Goal: Information Seeking & Learning: Learn about a topic

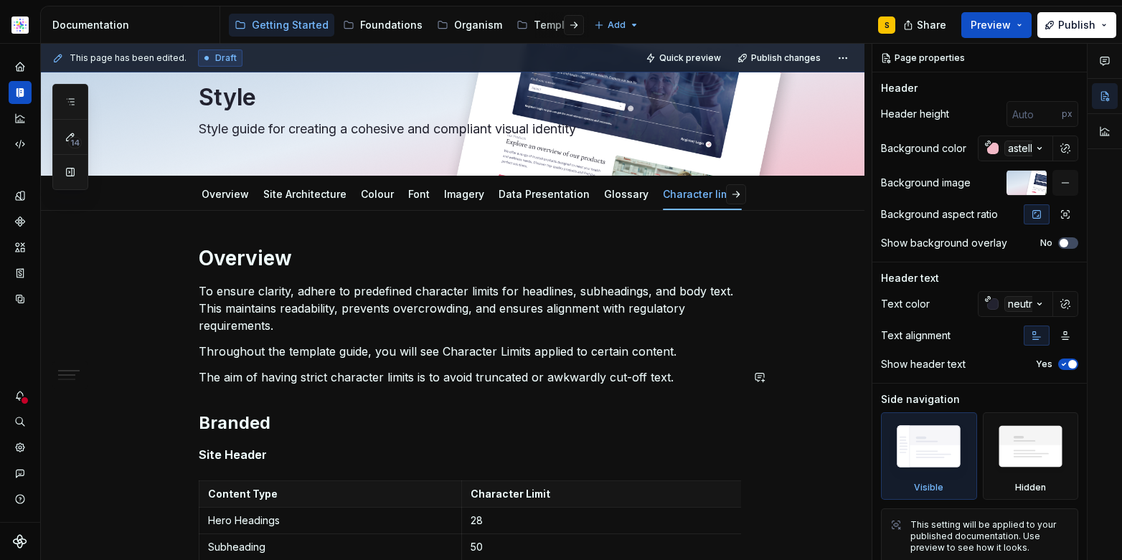
scroll to position [46, 0]
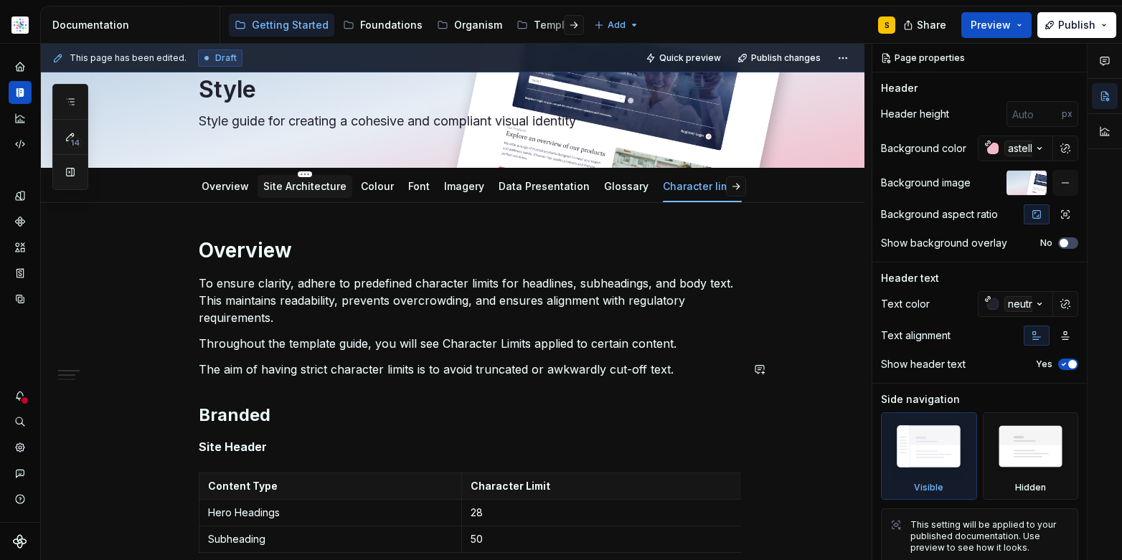
type textarea "*"
click at [303, 190] on link "Site Architecture" at bounding box center [304, 186] width 83 height 12
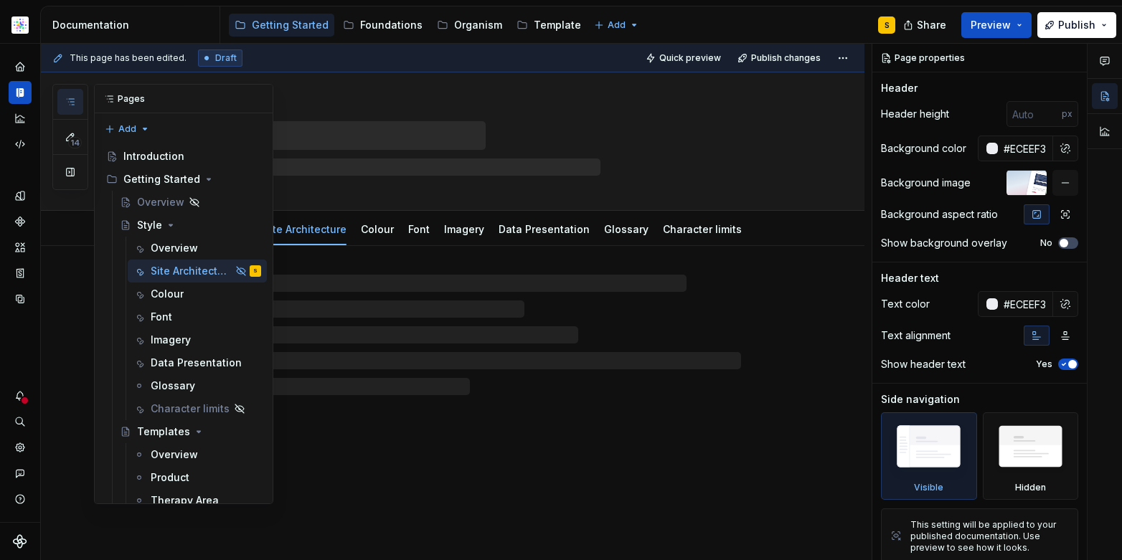
click at [70, 100] on icon "button" at bounding box center [70, 101] width 11 height 11
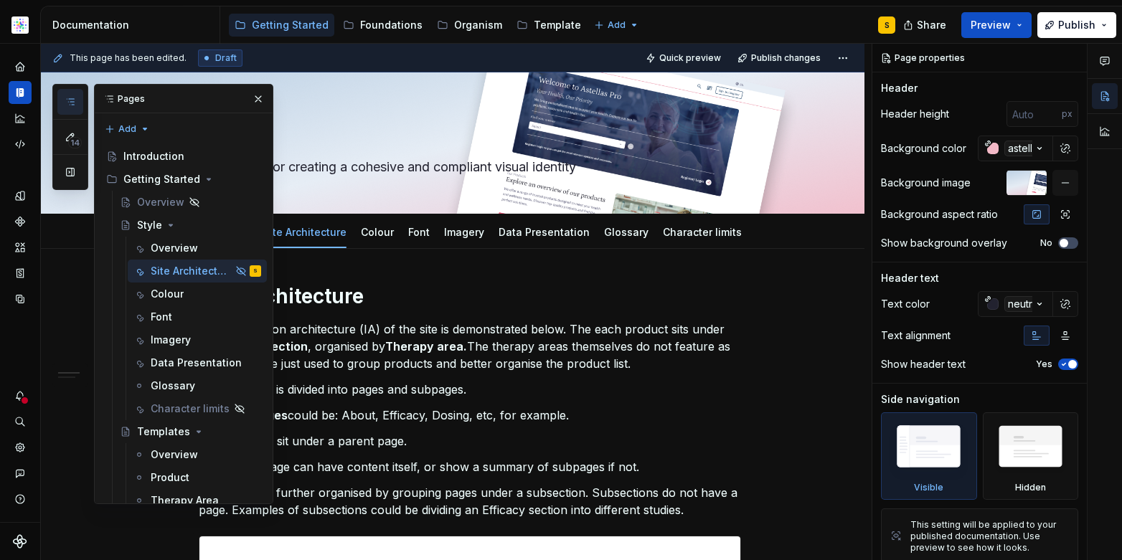
click at [572, 302] on h1 "Site Architecture" at bounding box center [470, 296] width 542 height 26
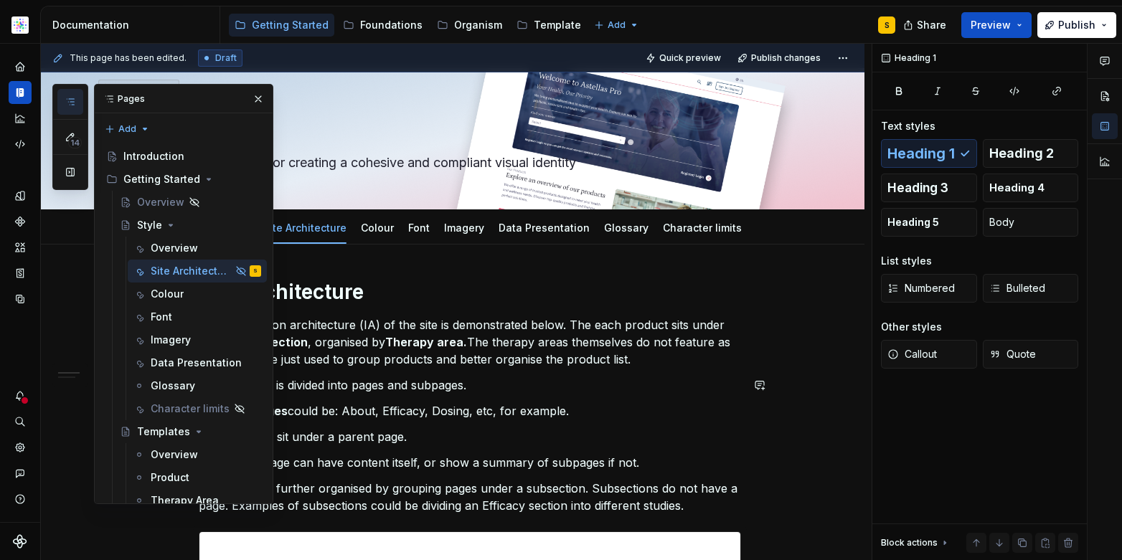
scroll to position [6, 0]
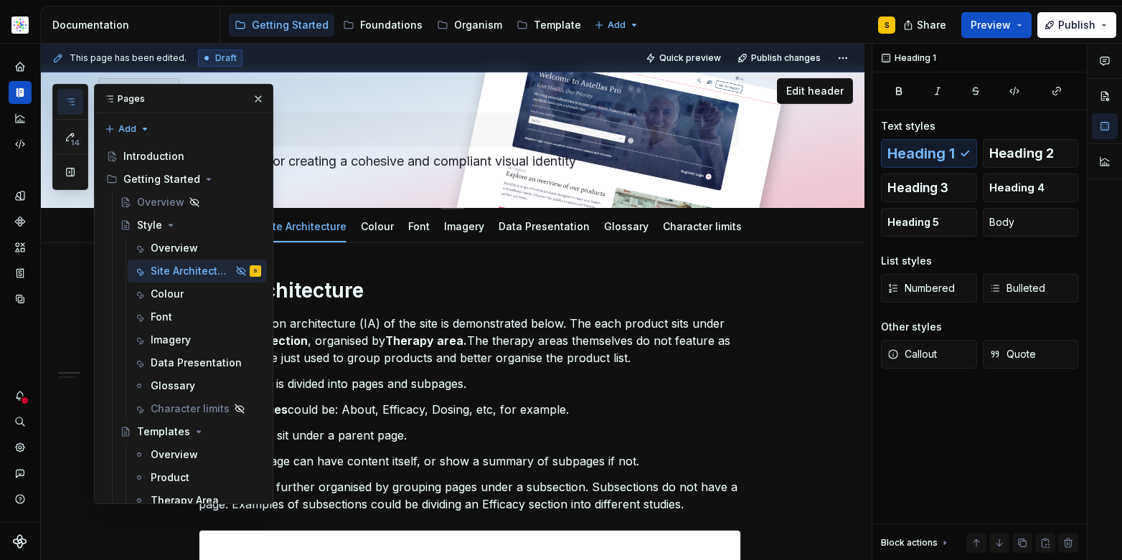
click at [251, 98] on button "button" at bounding box center [258, 99] width 20 height 20
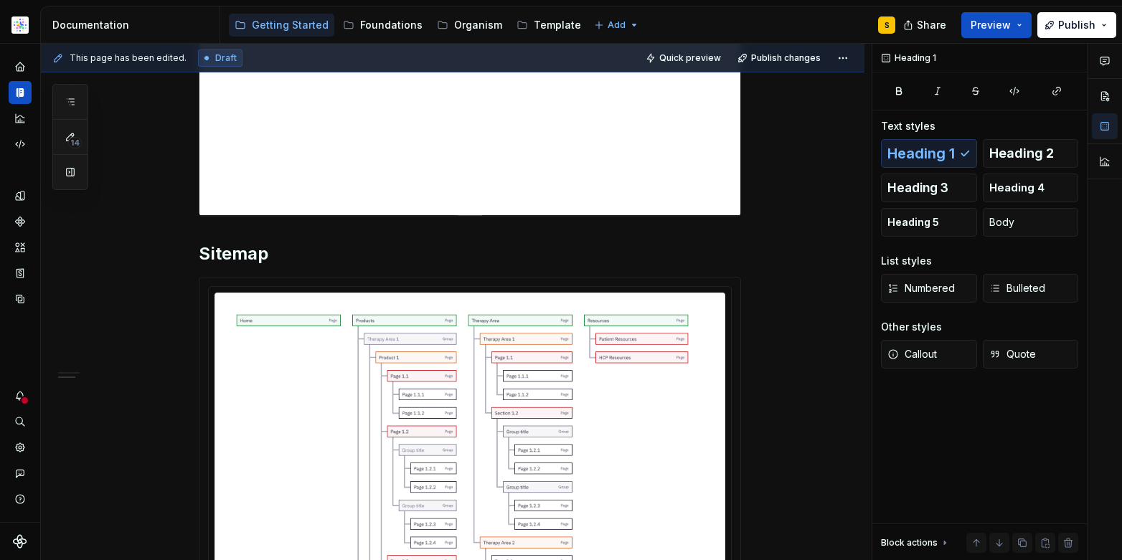
scroll to position [0, 0]
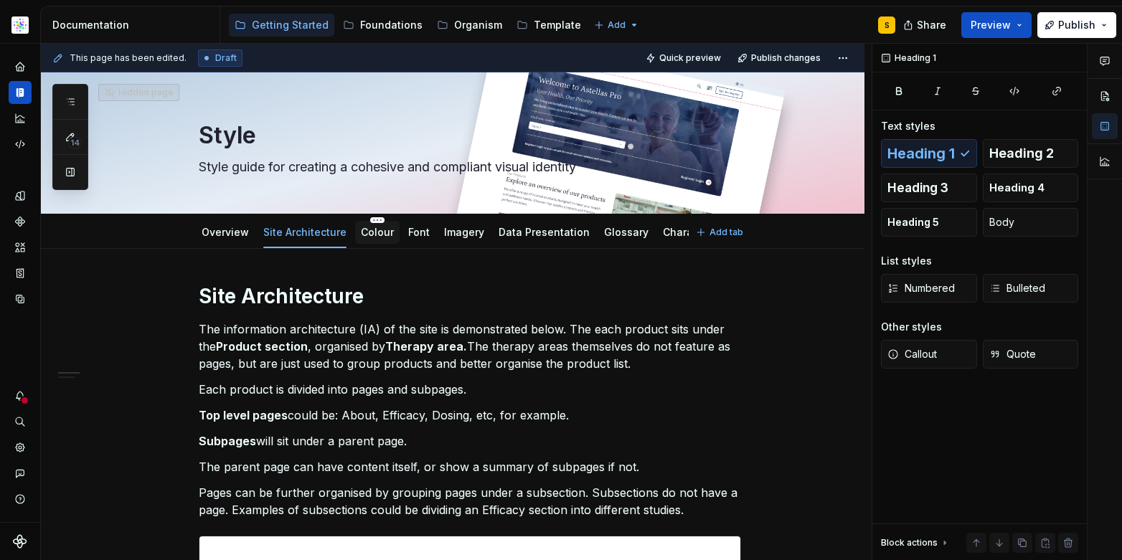
click at [372, 232] on link "Colour" at bounding box center [377, 232] width 33 height 12
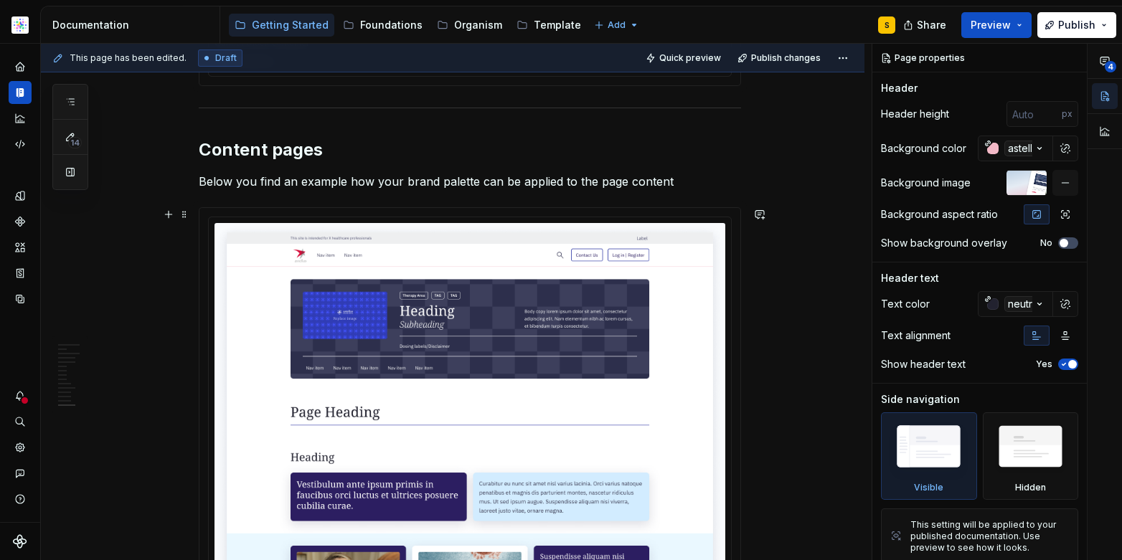
scroll to position [6255, 0]
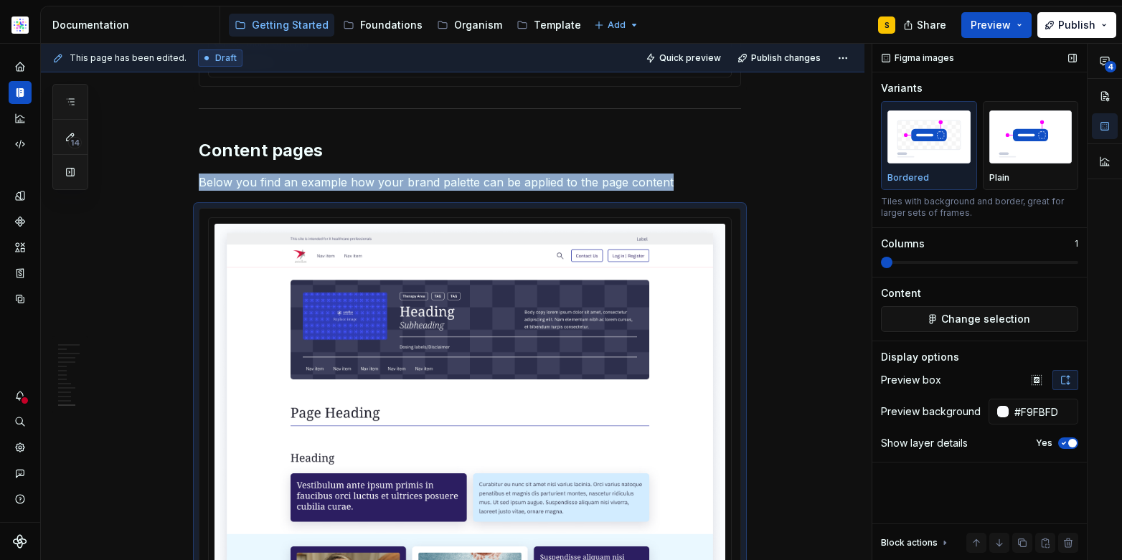
click at [1074, 445] on span "button" at bounding box center [1072, 443] width 9 height 9
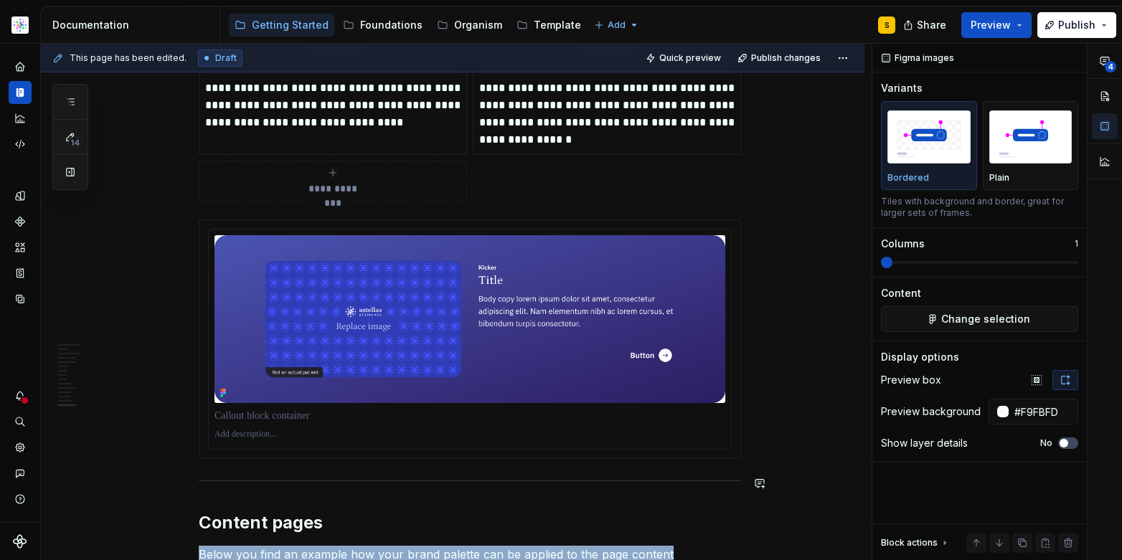
scroll to position [5851, 0]
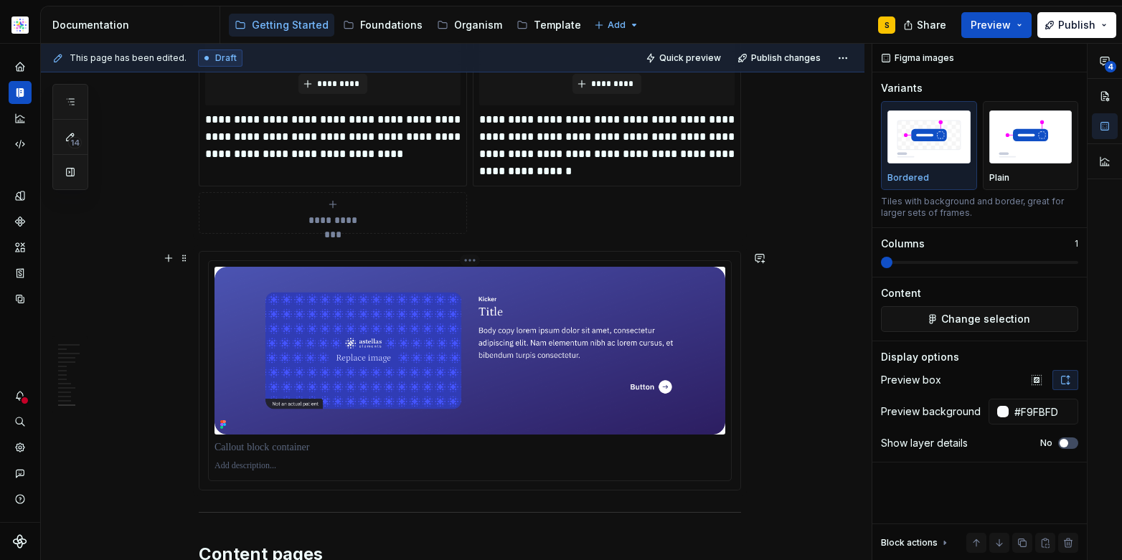
click at [641, 408] on img at bounding box center [469, 351] width 511 height 168
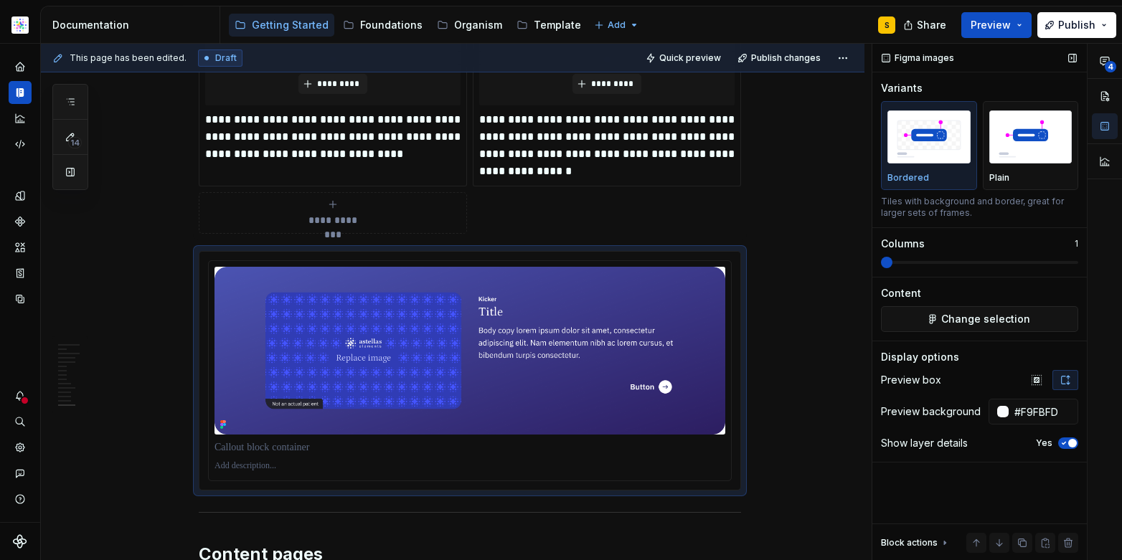
click at [1070, 443] on span "button" at bounding box center [1072, 443] width 9 height 9
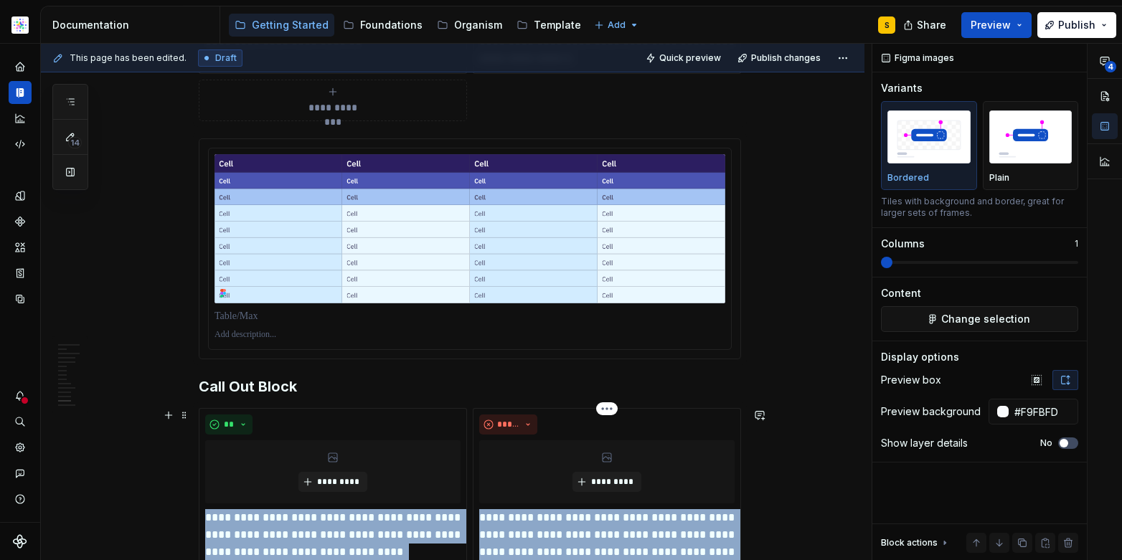
scroll to position [5386, 0]
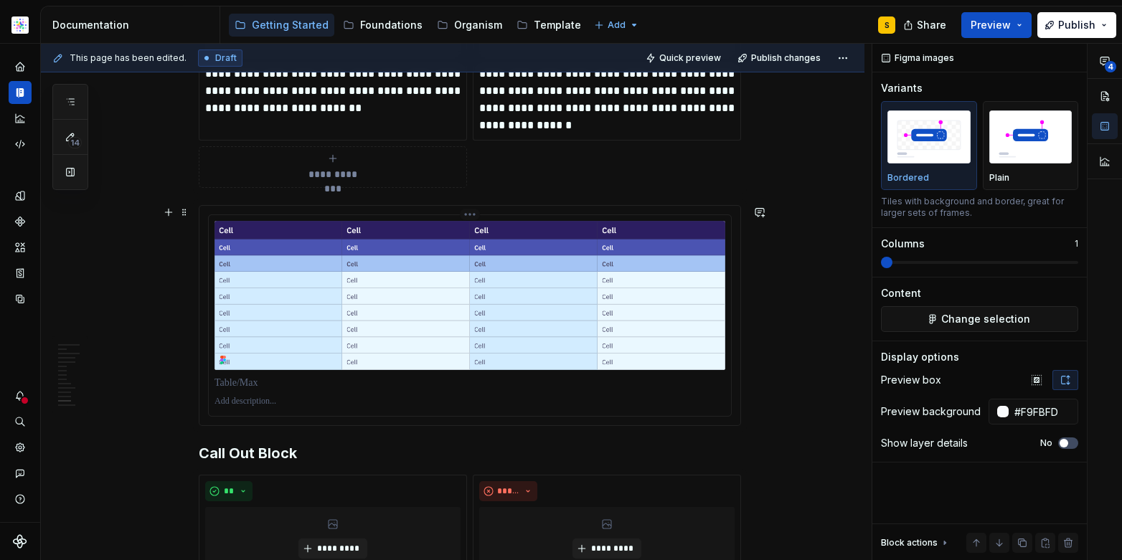
click at [574, 370] on div at bounding box center [470, 316] width 522 height 202
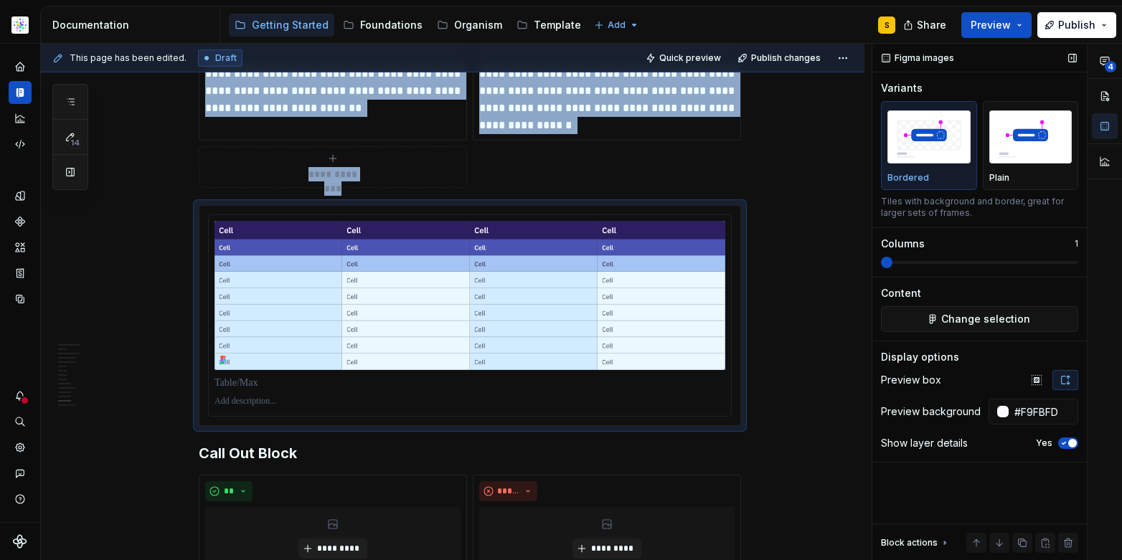
click at [1072, 443] on span "button" at bounding box center [1072, 443] width 9 height 9
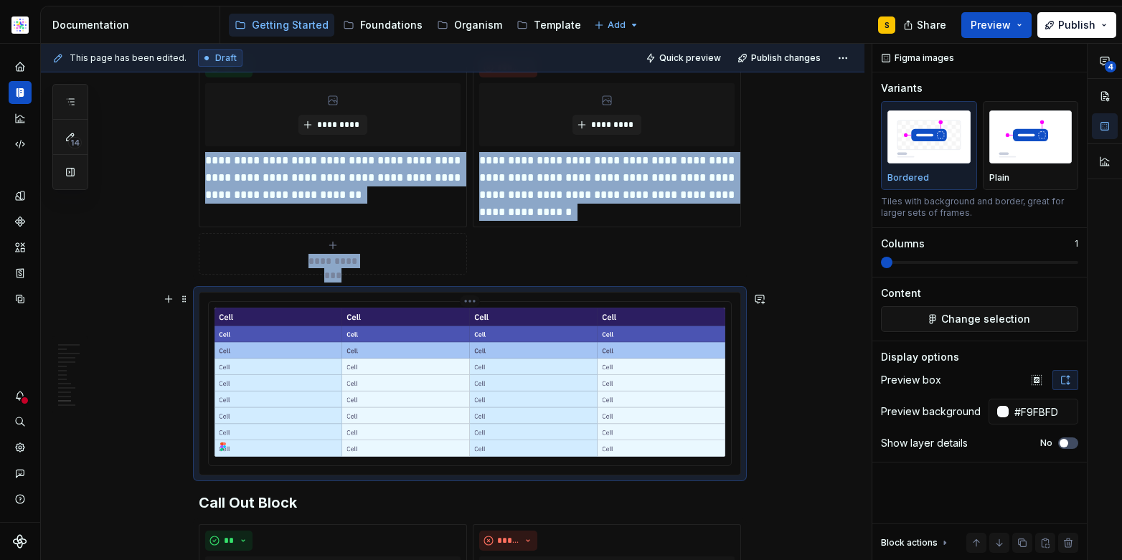
scroll to position [5057, 0]
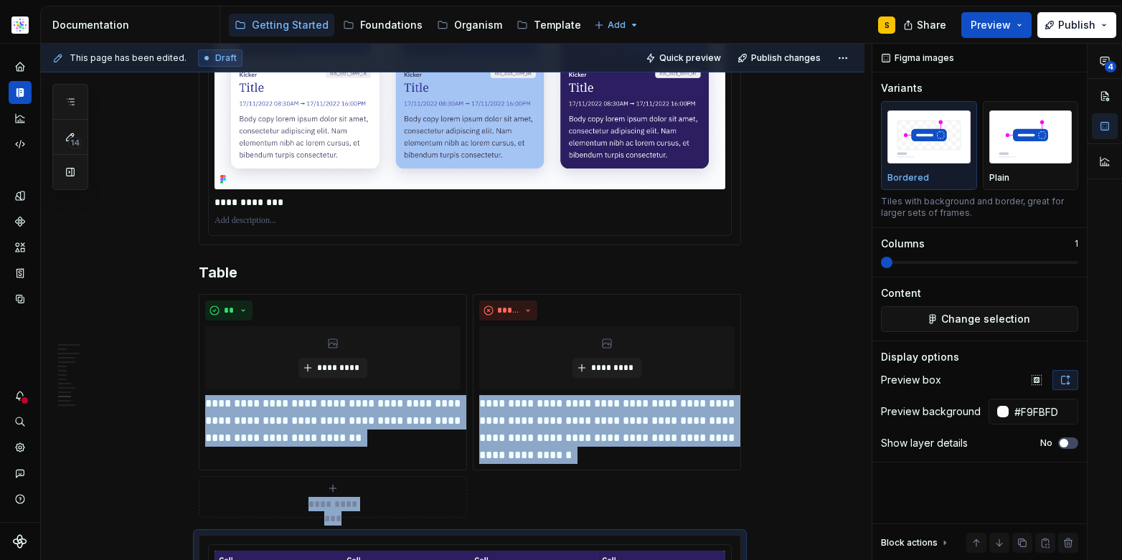
click at [531, 174] on img at bounding box center [469, 62] width 511 height 252
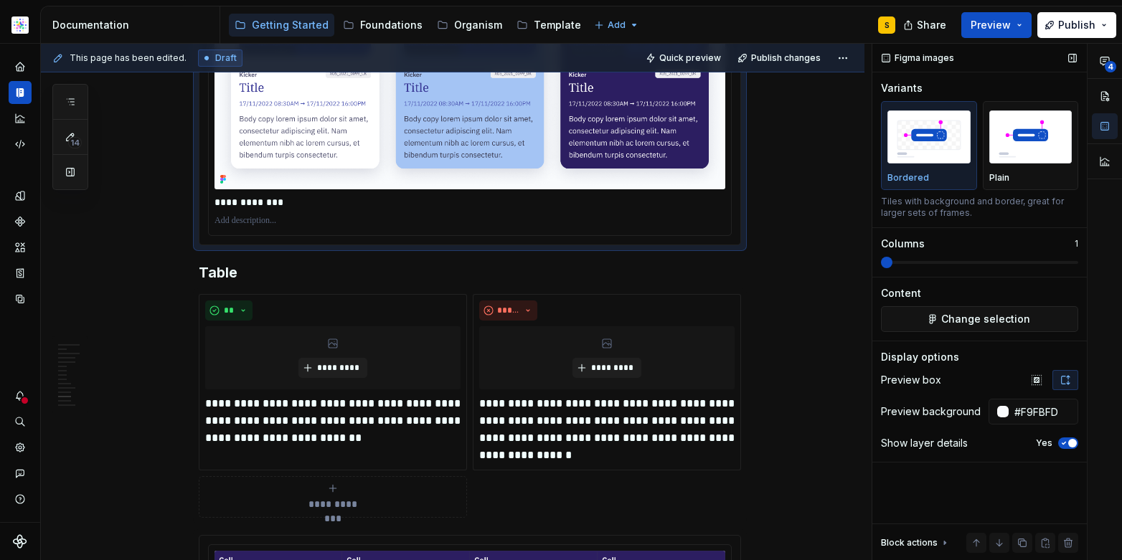
click at [1074, 441] on span "button" at bounding box center [1072, 443] width 9 height 9
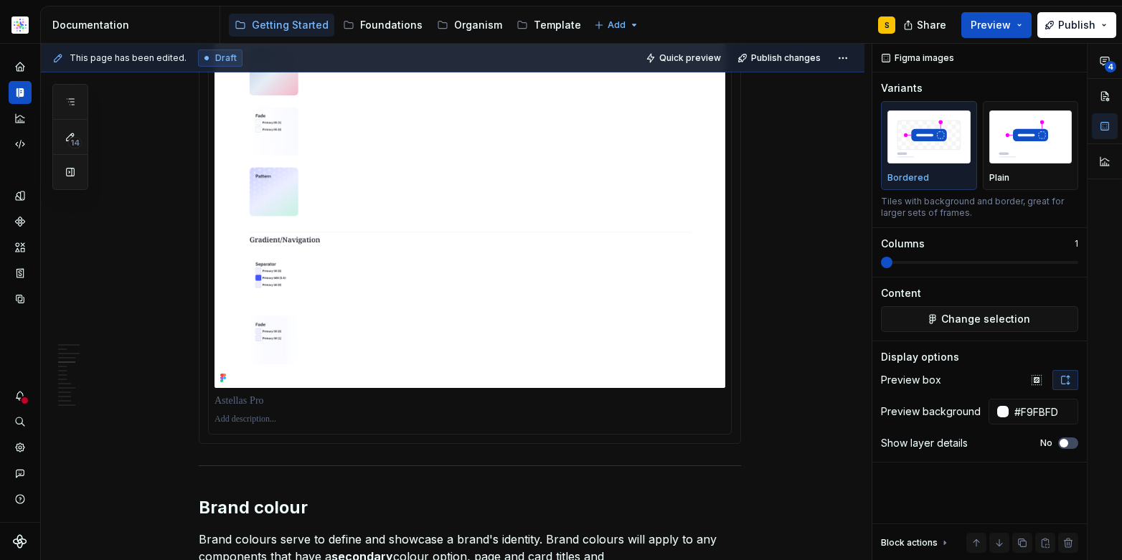
scroll to position [2916, 0]
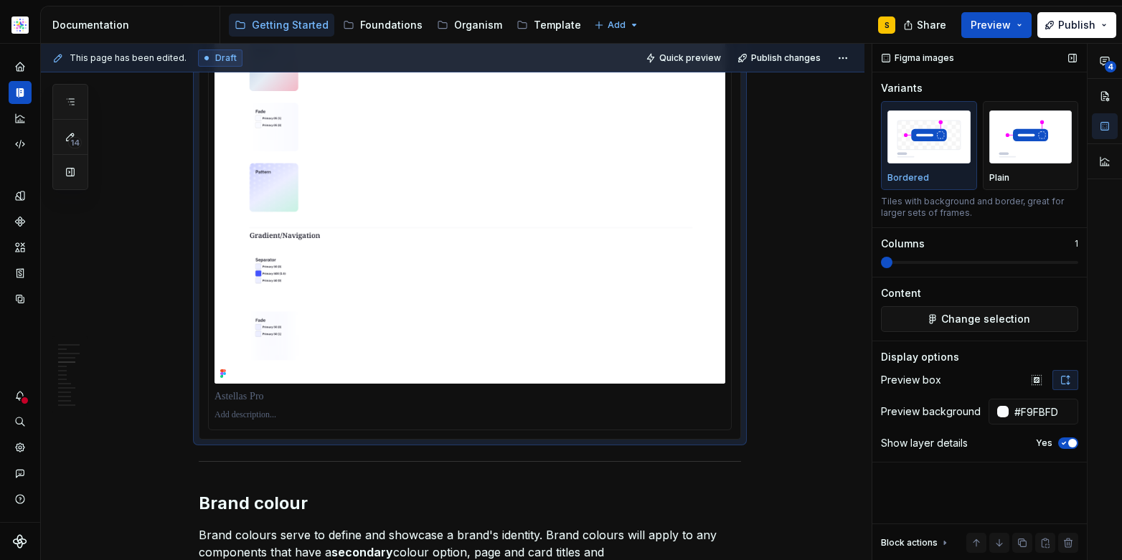
click at [1070, 442] on span "button" at bounding box center [1072, 443] width 9 height 9
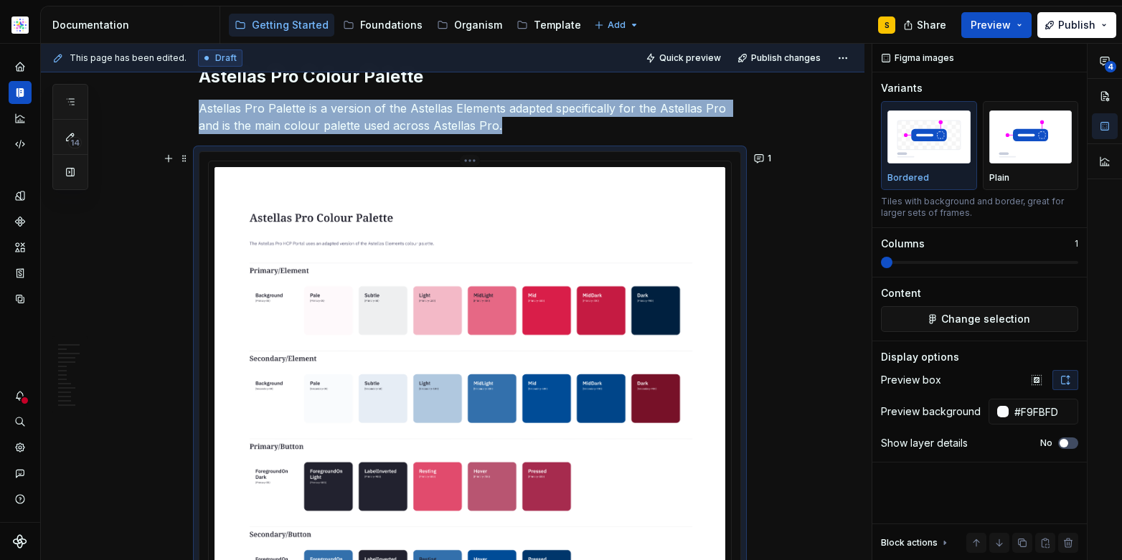
scroll to position [1424, 0]
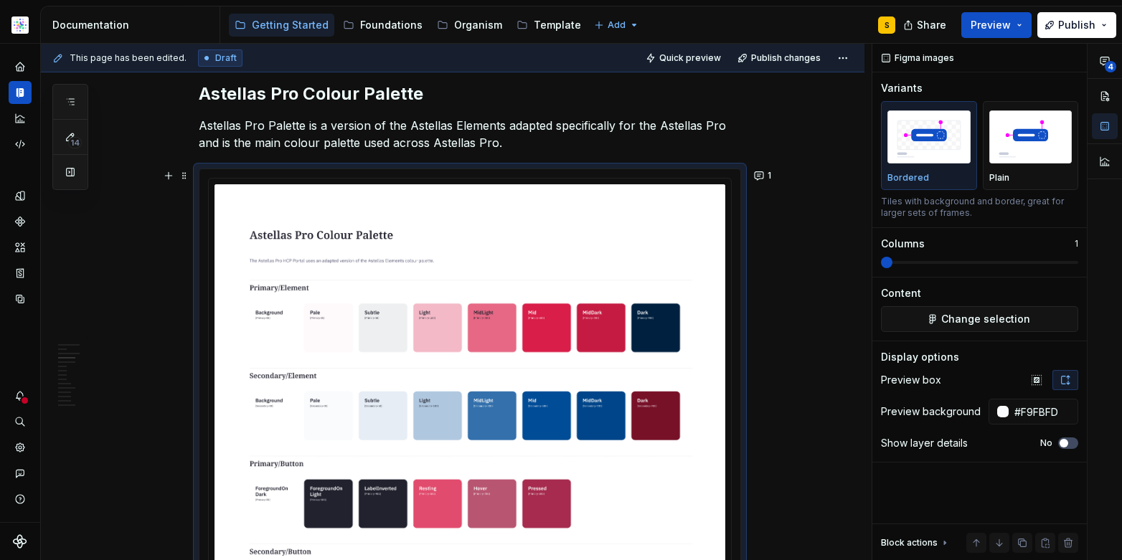
type textarea "*"
